Goal: Task Accomplishment & Management: Complete application form

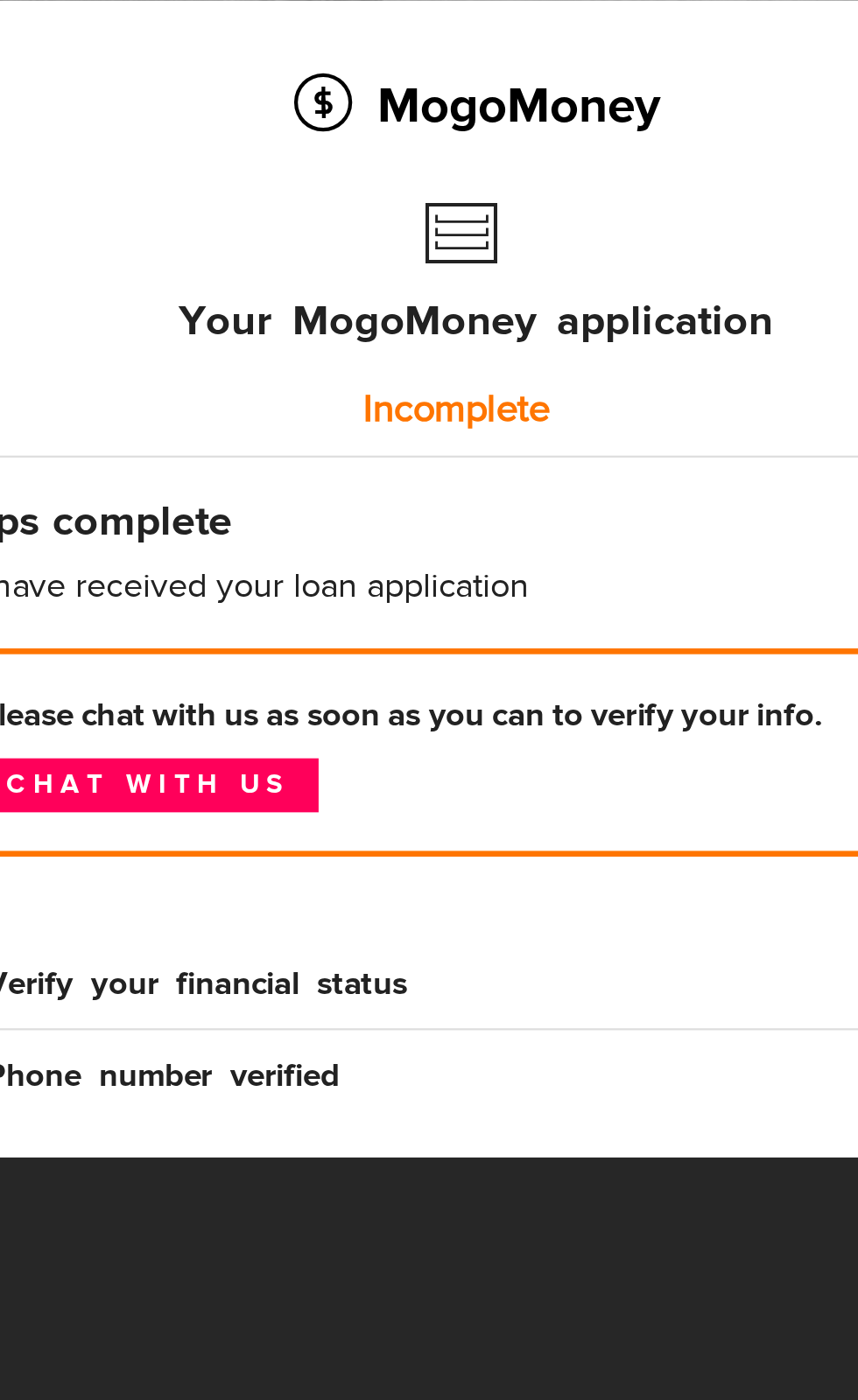
click at [187, 548] on link "Chat with us" at bounding box center [137, 548] width 155 height 24
click at [204, 539] on link "Chat with us" at bounding box center [137, 548] width 155 height 24
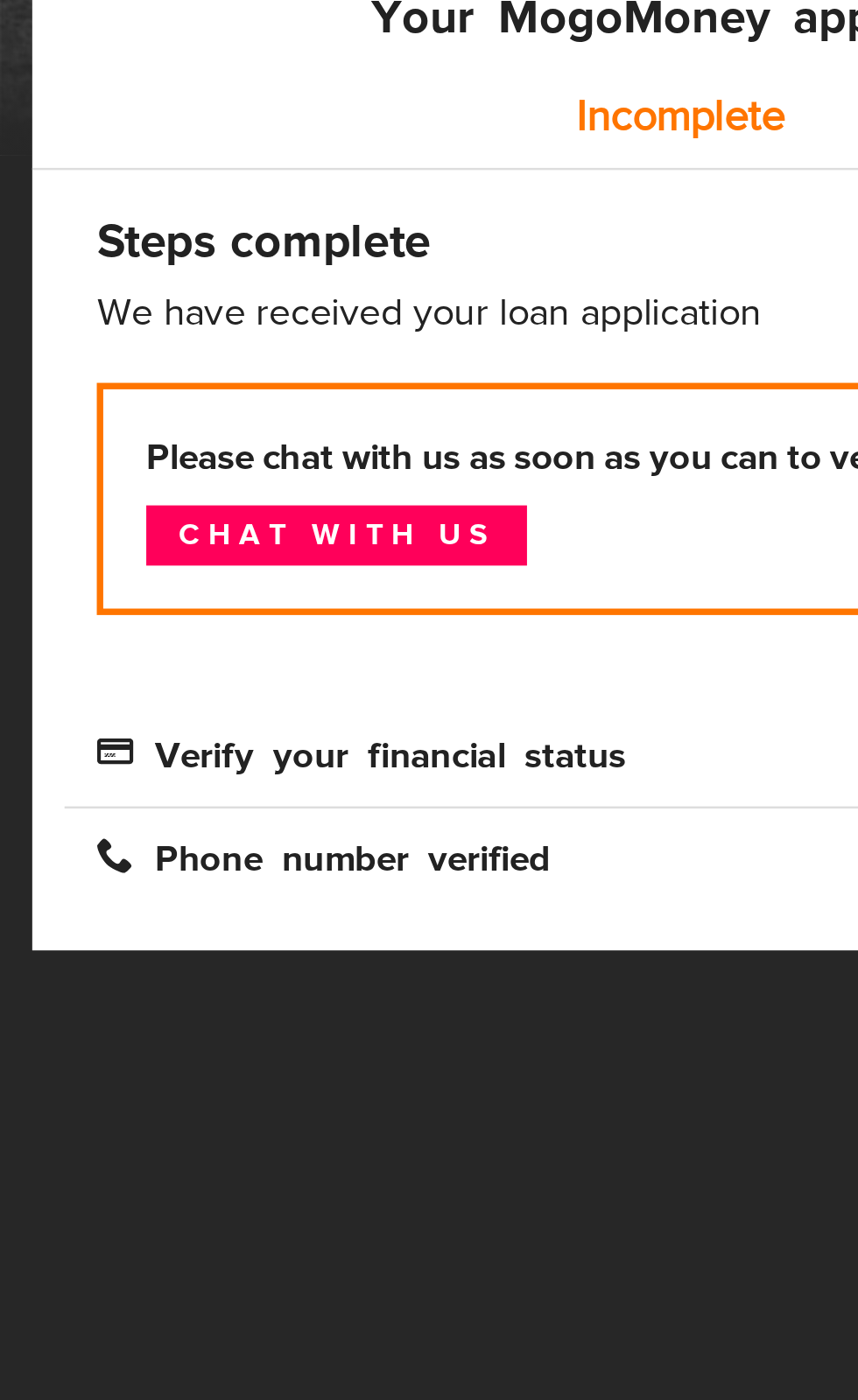
click at [195, 540] on link "Chat with us" at bounding box center [137, 548] width 155 height 24
click at [185, 545] on link "Chat with us" at bounding box center [137, 548] width 155 height 24
click at [324, 443] on div "MogoMoney Your MogoMoney application Incomplete Steps complete We have received…" at bounding box center [285, 454] width 546 height 525
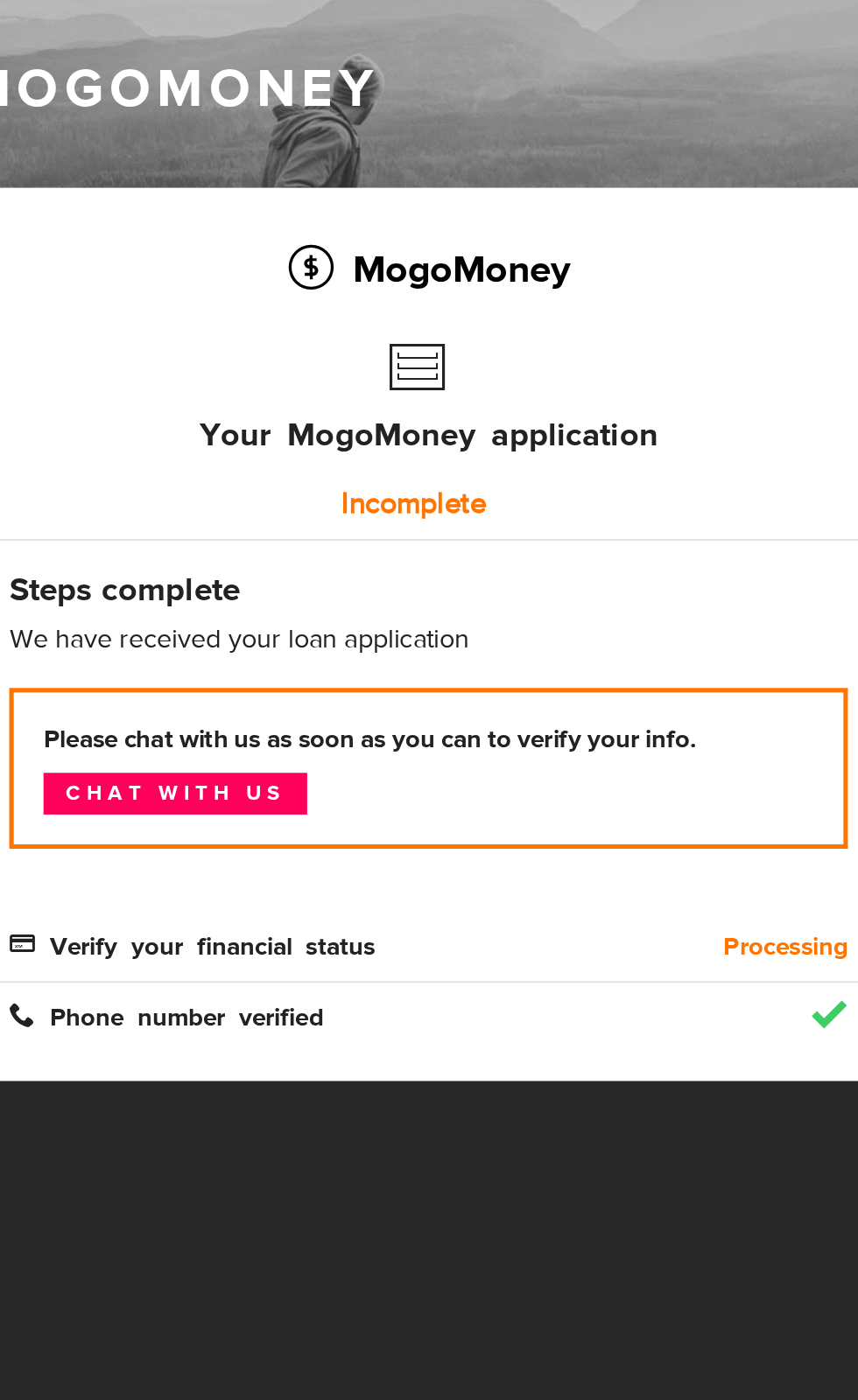
click at [528, 366] on div "Your MogoMoney application Incomplete" at bounding box center [285, 336] width 493 height 124
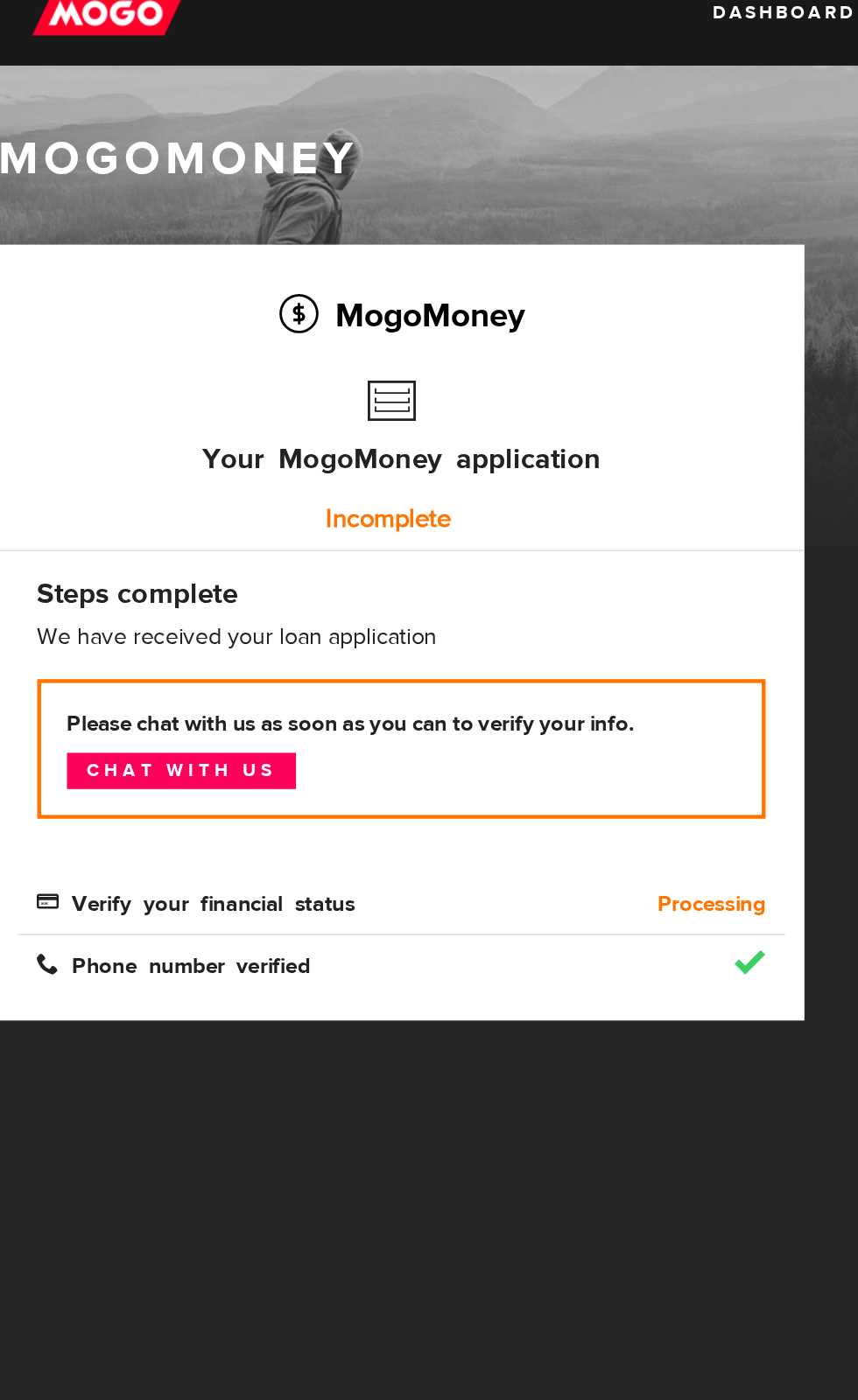
click at [230, 661] on div "Phone number verified" at bounding box center [285, 669] width 519 height 41
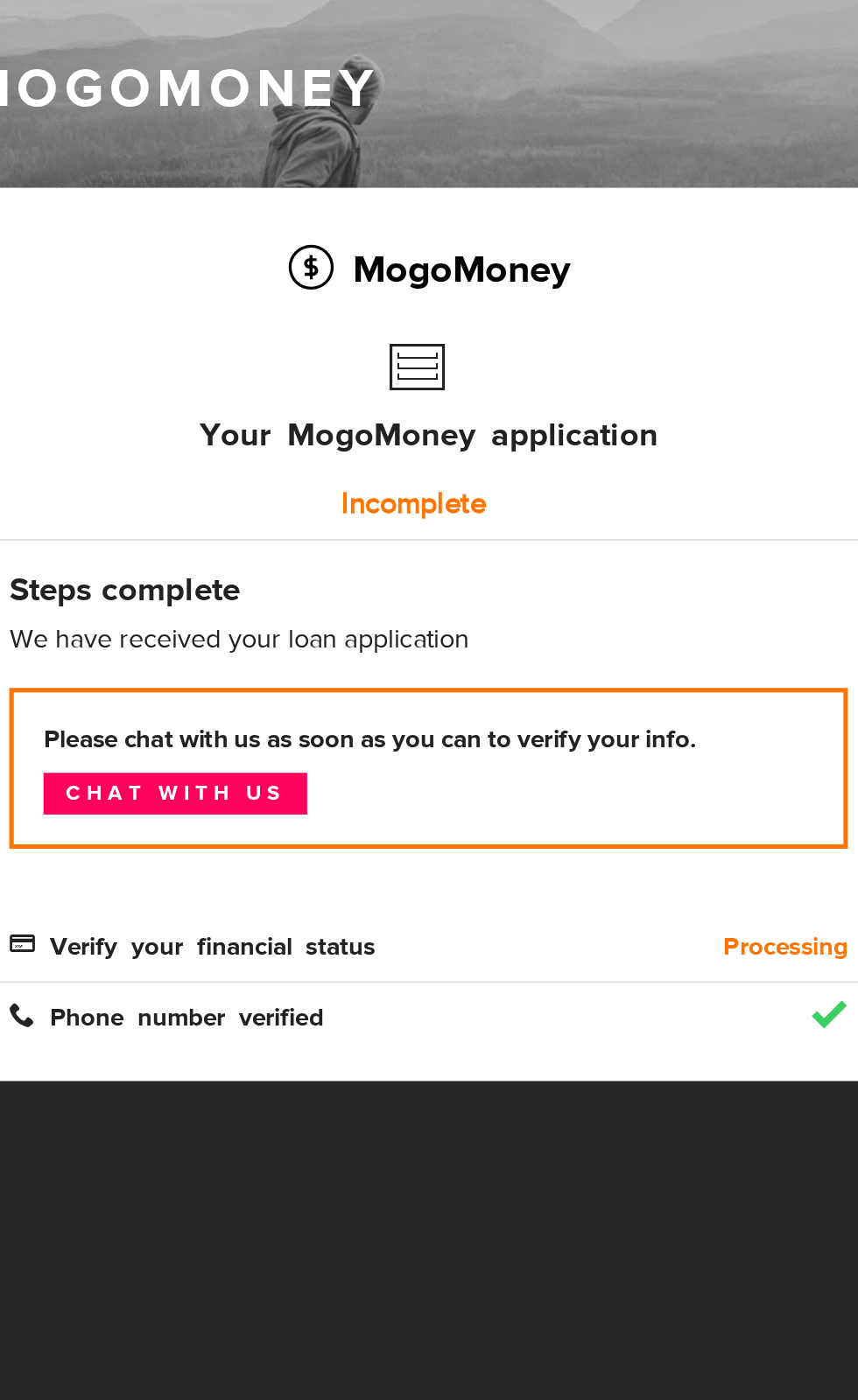
click at [157, 429] on h4 "Steps complete" at bounding box center [285, 428] width 493 height 24
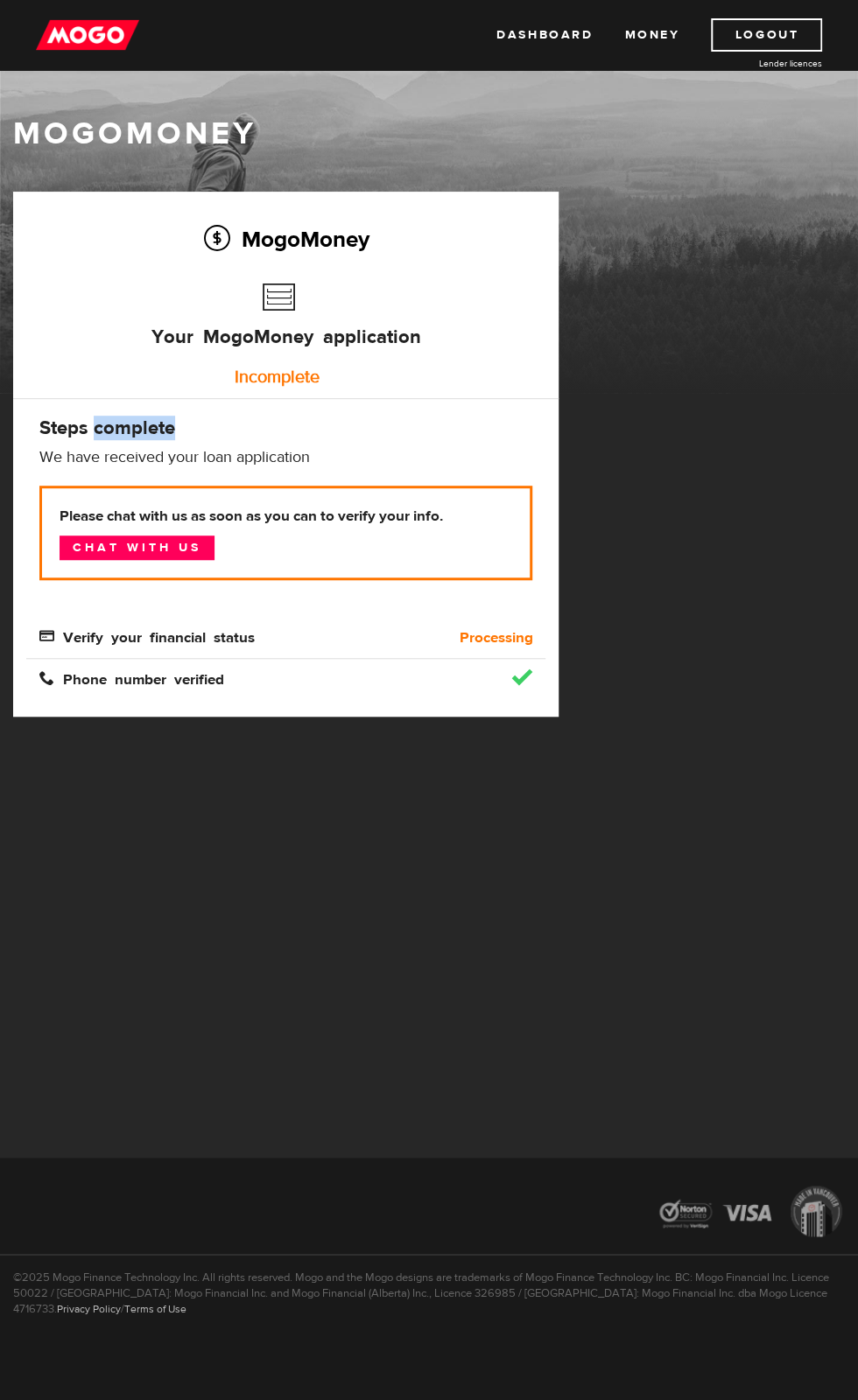
click at [205, 602] on div "Please chat with us as soon as you can to verify your info. Chat with us" at bounding box center [285, 546] width 519 height 121
click at [849, 334] on div "MogoMoney Your MogoMoney application Expired Your MogoMoney credit decision has…" at bounding box center [429, 472] width 858 height 560
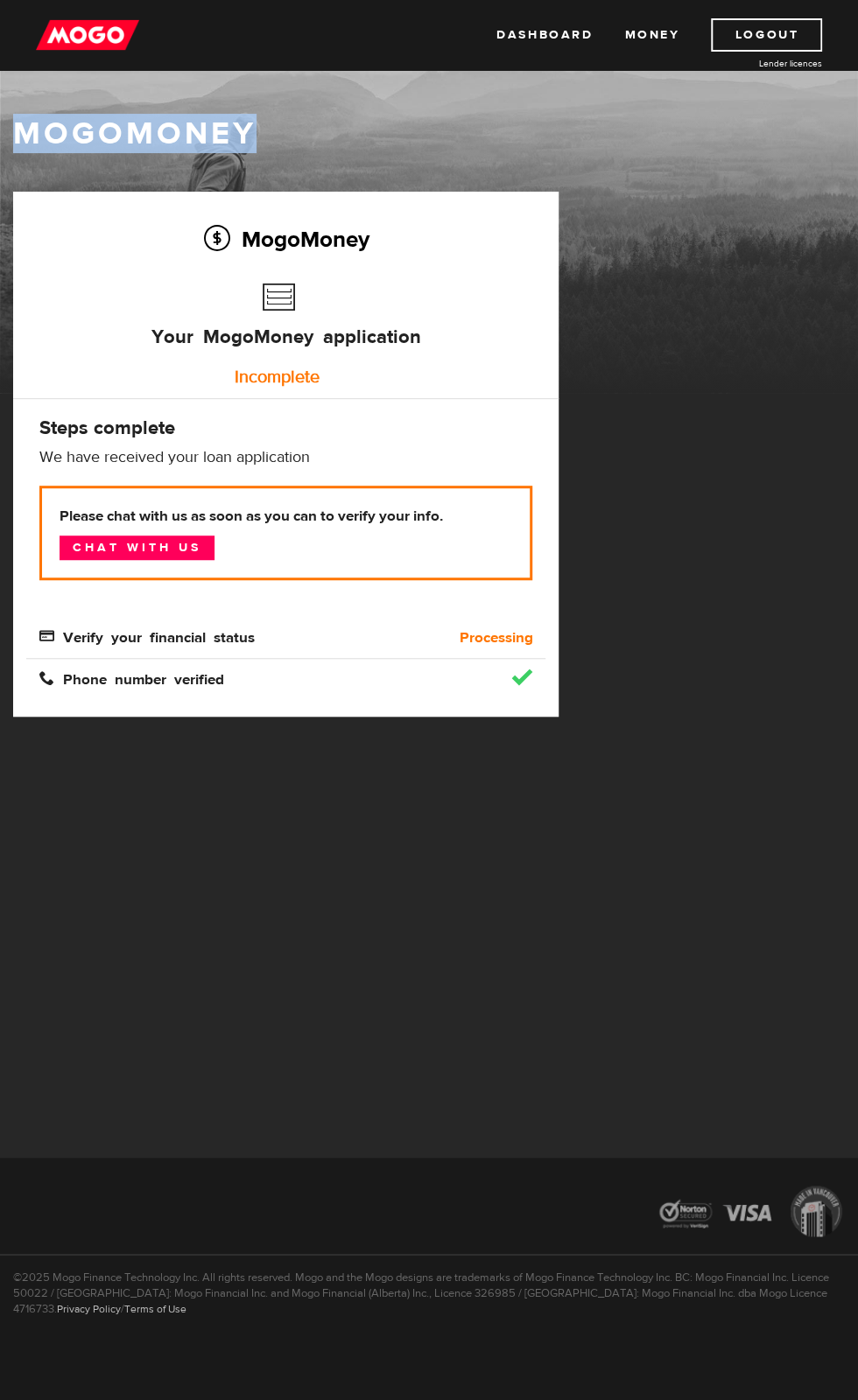
click at [122, 350] on div "Your MogoMoney application Incomplete" at bounding box center [285, 336] width 493 height 124
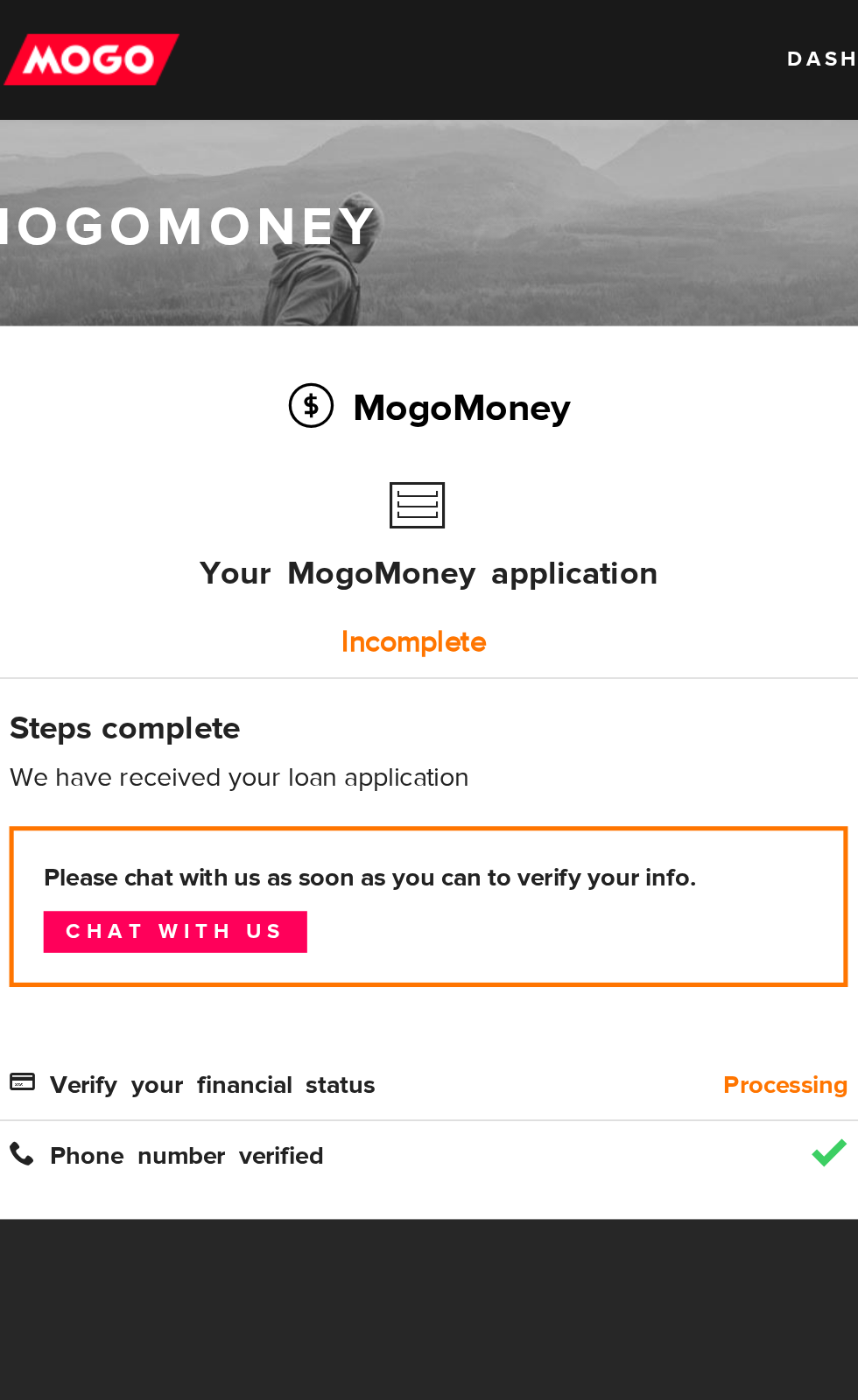
click at [106, 213] on div "MogoMoney Your MogoMoney application Incomplete Steps complete We have received…" at bounding box center [285, 454] width 546 height 525
click at [105, 193] on div "MogoMoney Your MogoMoney application Incomplete Steps complete We have received…" at bounding box center [285, 454] width 546 height 525
click at [86, 866] on div at bounding box center [429, 873] width 858 height 242
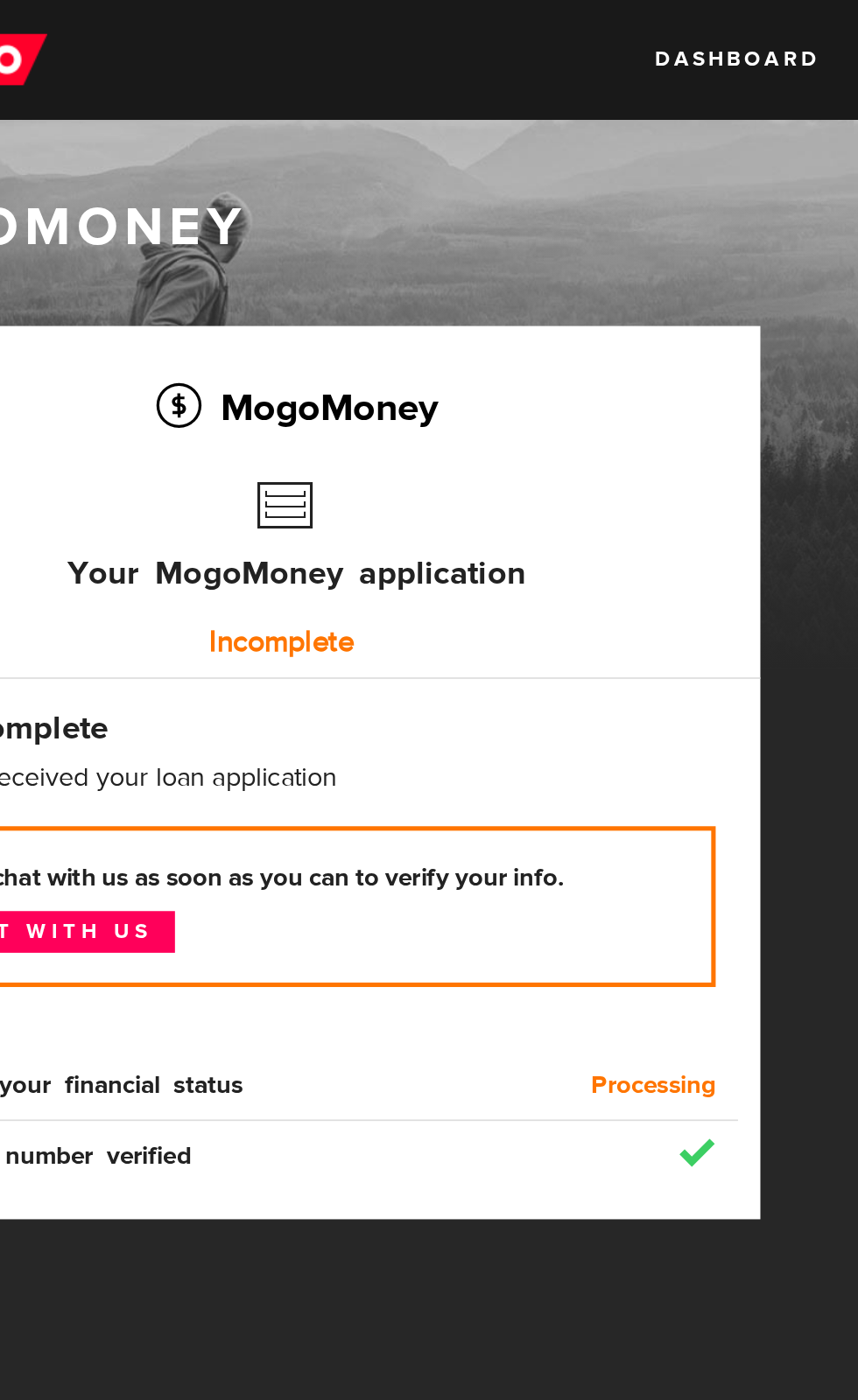
click at [555, 96] on div "MogoMoney" at bounding box center [429, 205] width 858 height 377
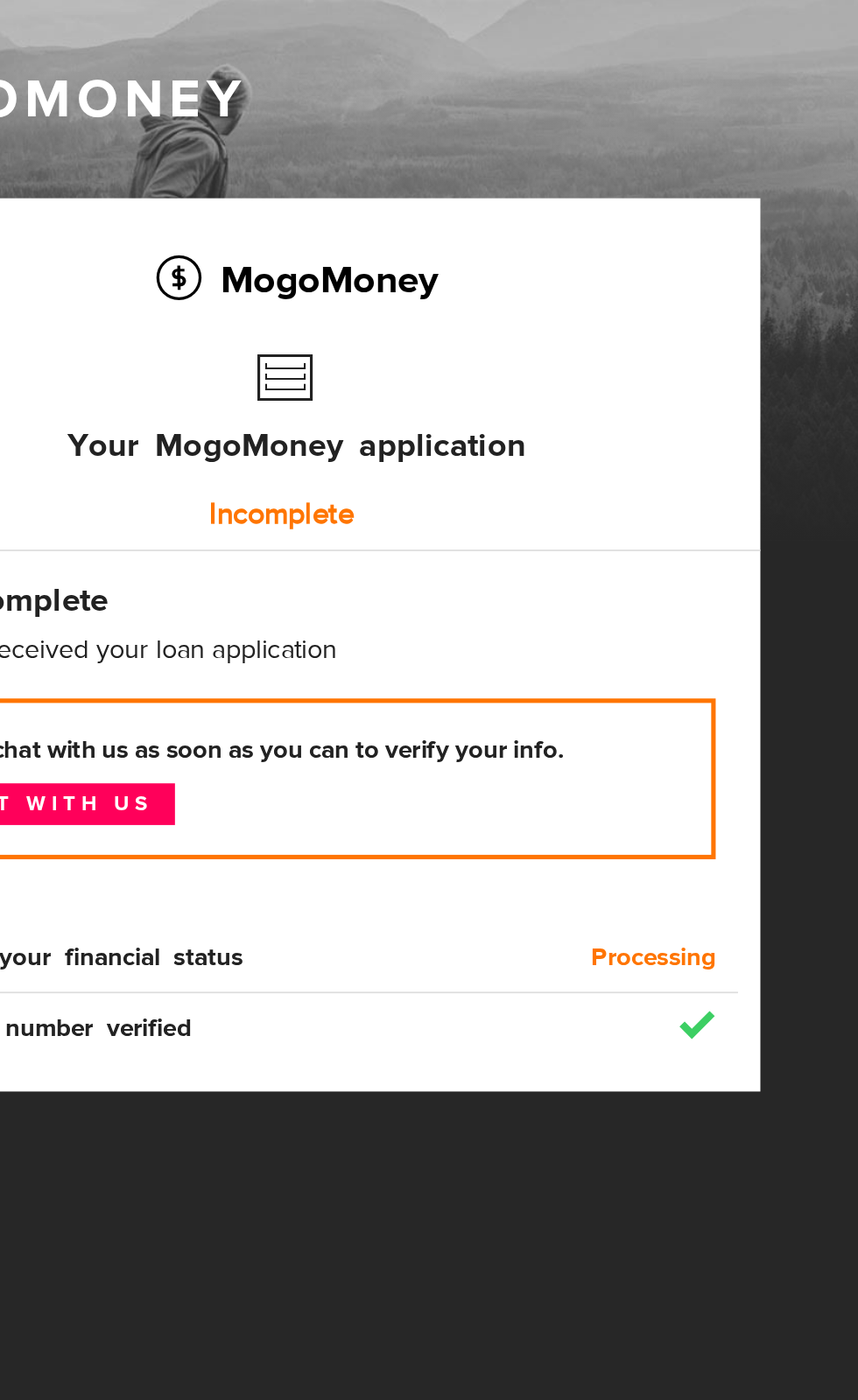
click at [557, 161] on div "MogoMoney" at bounding box center [429, 253] width 858 height 280
